Goal: Task Accomplishment & Management: Manage account settings

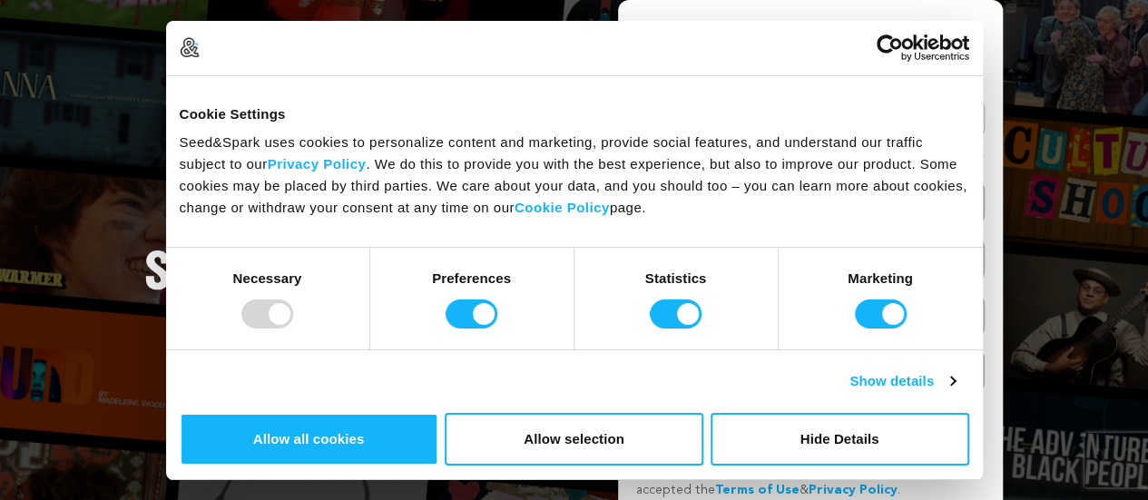
click at [761, 94] on div "Create Your Account Already Registered? Log in here Continue with Google or eyJ…" at bounding box center [810, 285] width 348 height 526
click at [764, 126] on link "Continue with Google" at bounding box center [810, 119] width 348 height 34
click at [969, 413] on button "Hide Details" at bounding box center [839, 439] width 259 height 53
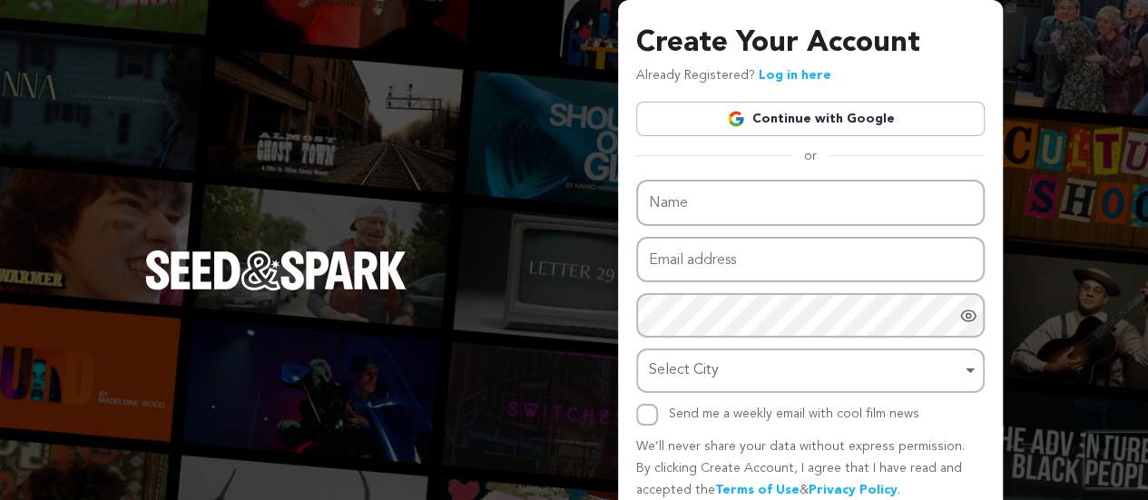
click at [802, 126] on link "Continue with Google" at bounding box center [810, 119] width 348 height 34
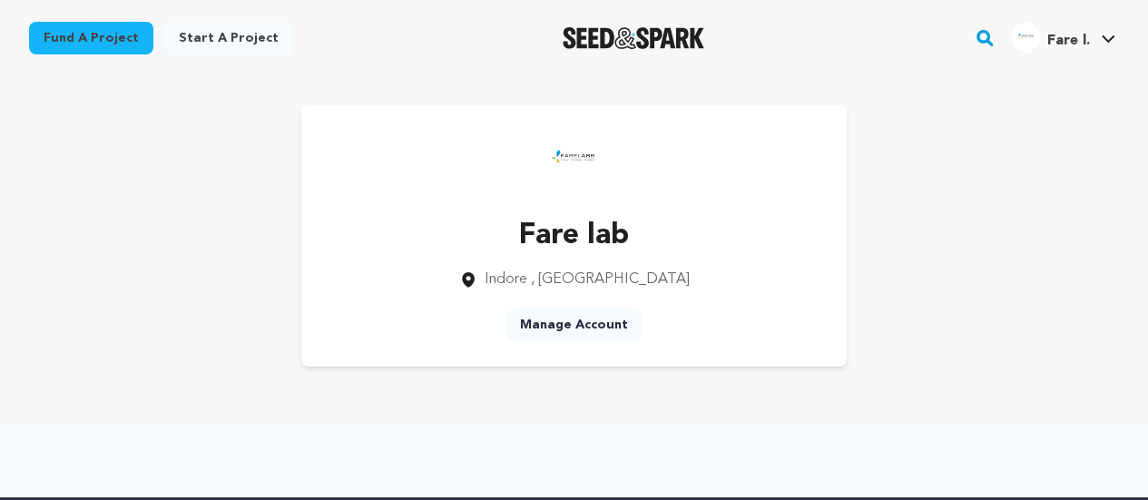
click at [1105, 34] on link "Fare l. Fare l." at bounding box center [1063, 35] width 112 height 33
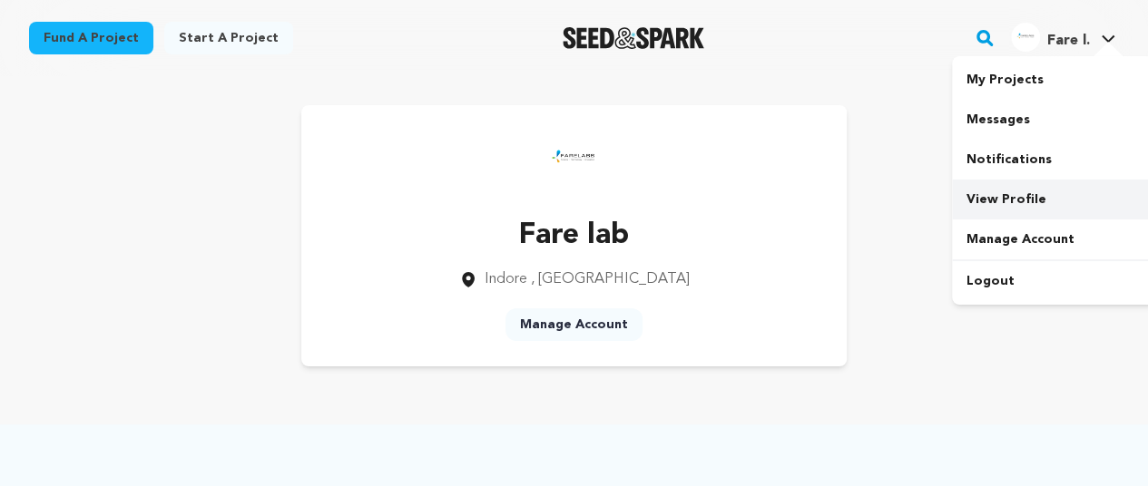
click at [1002, 200] on link "View Profile" at bounding box center [1053, 200] width 203 height 40
click at [1096, 48] on div at bounding box center [1108, 51] width 36 height 18
click at [1007, 200] on link "View Profile" at bounding box center [1053, 200] width 203 height 40
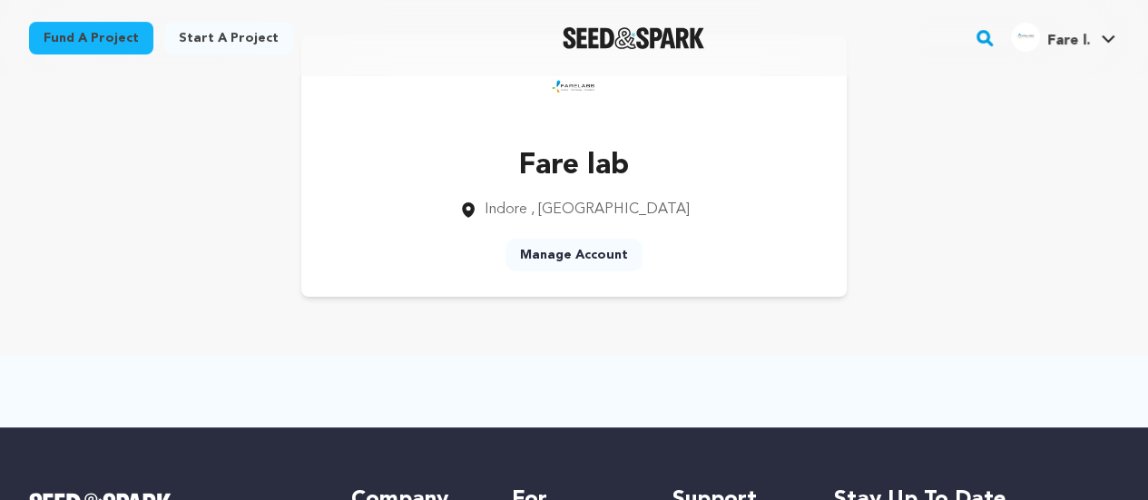
scroll to position [39, 0]
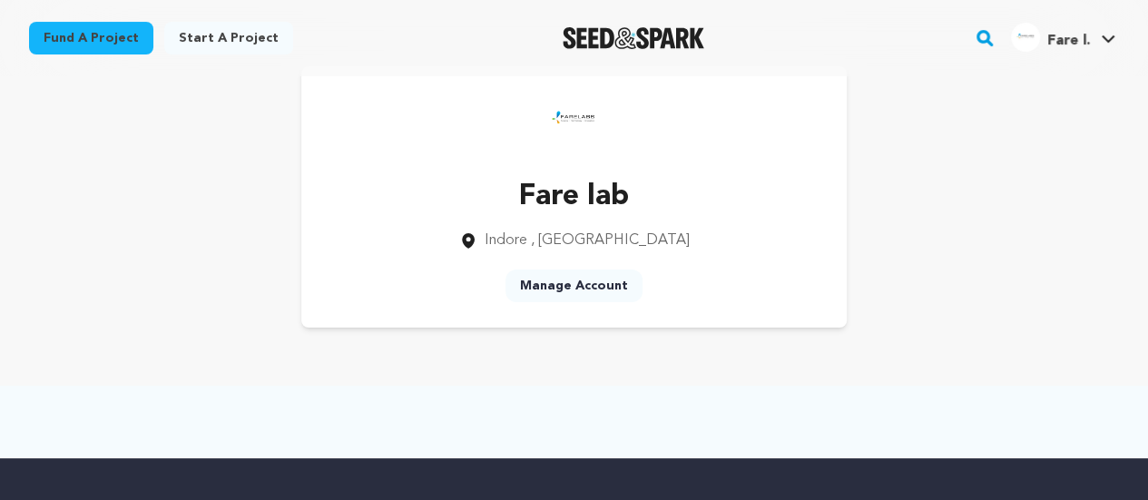
click at [590, 286] on link "Manage Account" at bounding box center [573, 285] width 137 height 33
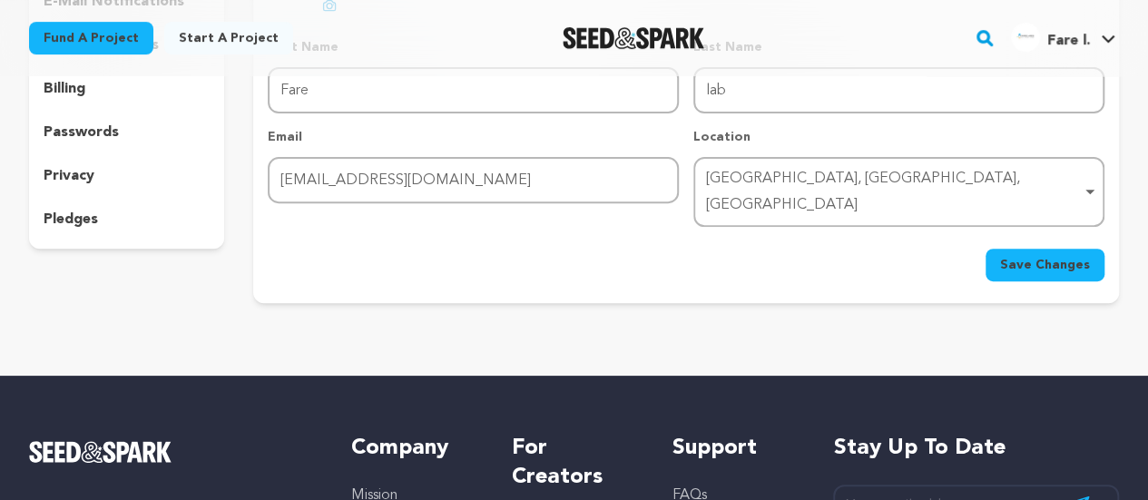
scroll to position [261, 0]
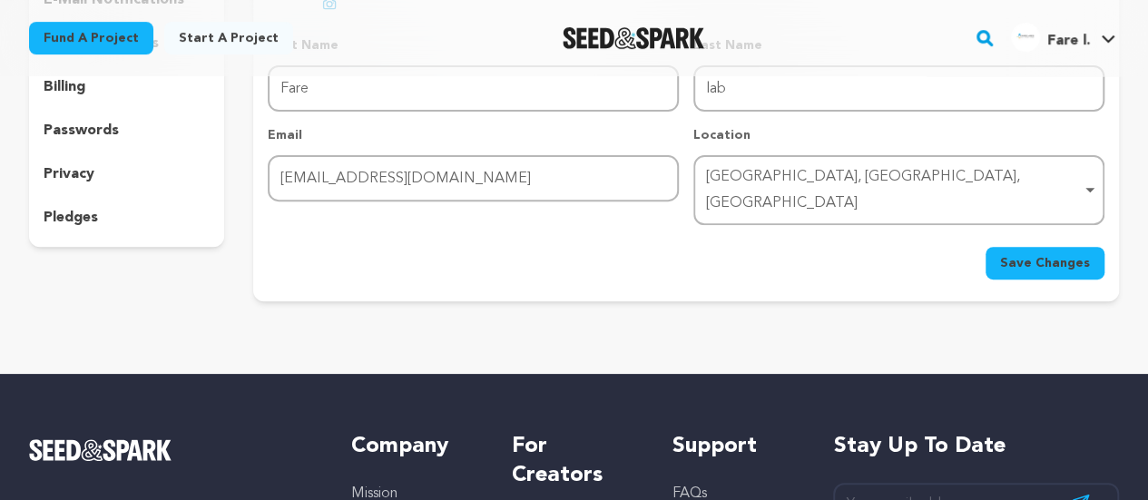
click at [882, 178] on div "[GEOGRAPHIC_DATA], [GEOGRAPHIC_DATA], [GEOGRAPHIC_DATA] Remove item" at bounding box center [893, 190] width 375 height 53
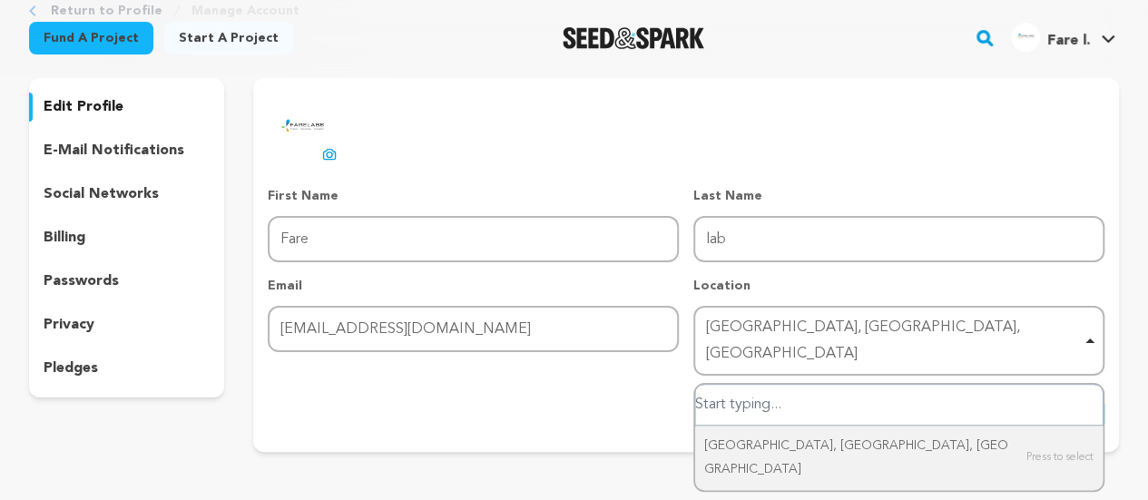
scroll to position [110, 0]
